Goal: Task Accomplishment & Management: Manage account settings

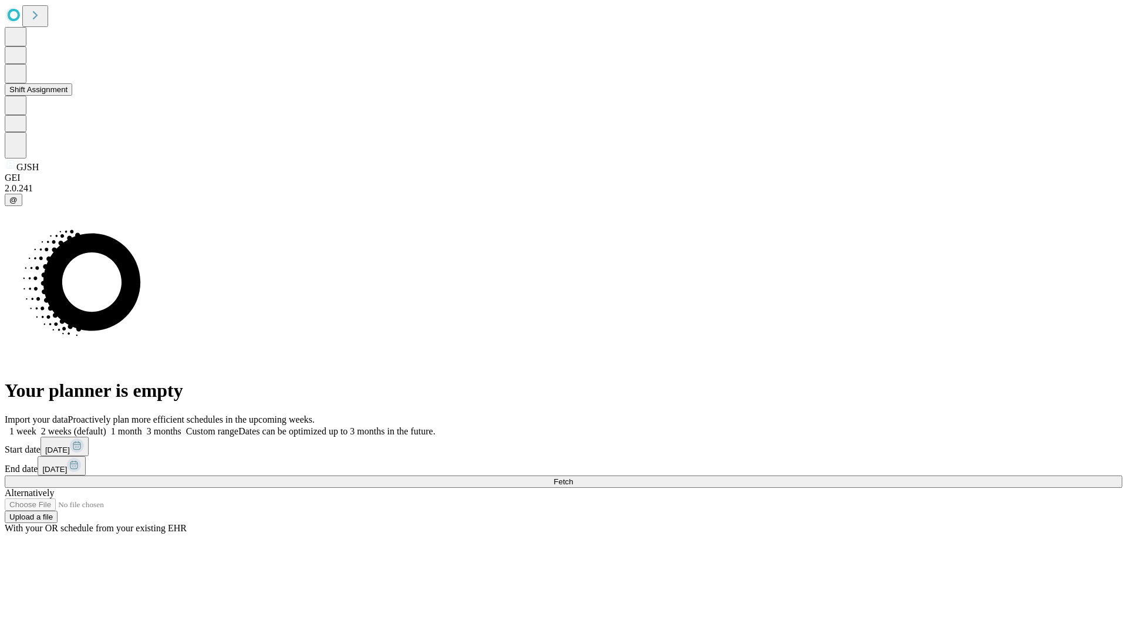
click at [72, 96] on button "Shift Assignment" at bounding box center [39, 89] width 68 height 12
